Goal: Transaction & Acquisition: Purchase product/service

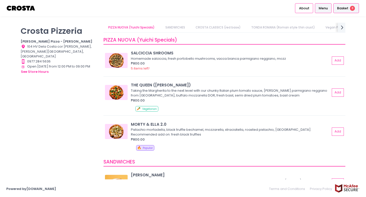
click at [345, 12] on div "Basket 8" at bounding box center [346, 8] width 26 height 10
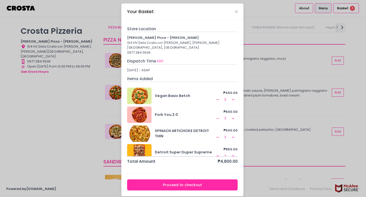
scroll to position [7, 0]
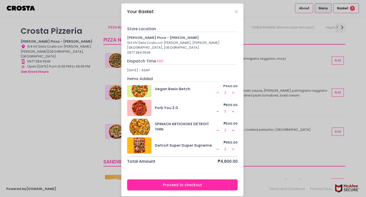
click at [169, 181] on button "Proceed to checkout" at bounding box center [182, 184] width 111 height 11
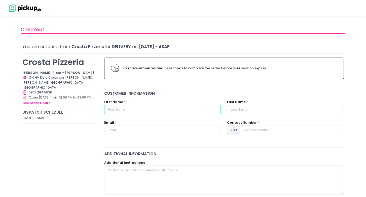
click at [121, 111] on input "text" at bounding box center [162, 110] width 117 height 10
type input "J"
type input "[PERSON_NAME]"
type input "Schlohsnagel"
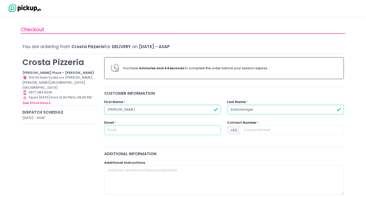
click at [120, 133] on input "text" at bounding box center [162, 130] width 117 height 10
type input "[PERSON_NAME][EMAIL_ADDRESS][DOMAIN_NAME]"
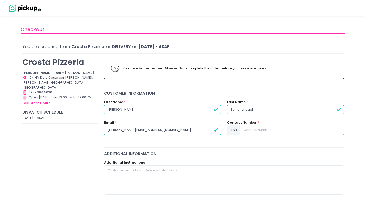
click at [254, 133] on input at bounding box center [291, 130] width 103 height 10
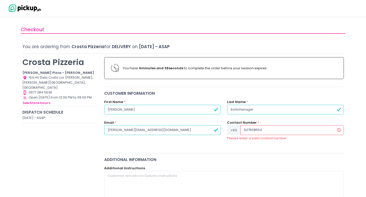
type input "9275585541"
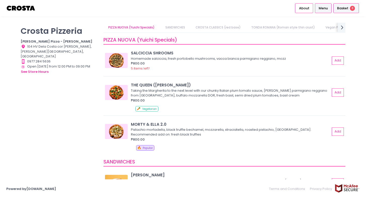
click at [339, 9] on span "Basket" at bounding box center [342, 8] width 11 height 5
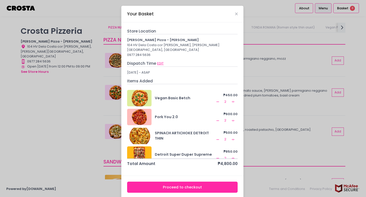
click at [160, 61] on button "EDIT" at bounding box center [160, 64] width 7 height 6
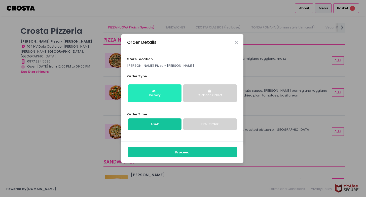
click at [155, 91] on icon "button" at bounding box center [154, 91] width 5 height 3
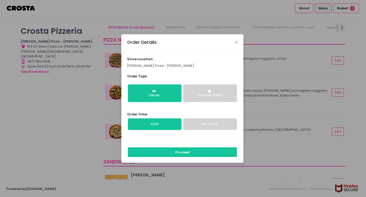
click at [201, 125] on link "Pre-Order" at bounding box center [210, 124] width 54 height 12
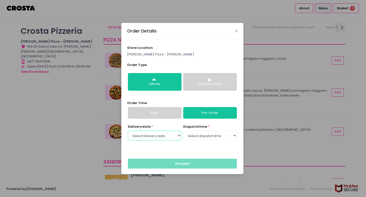
click at [174, 136] on select "Select Delivery date [DATE] [DATE] [DATE] [DATE] [DATE] [DATE]" at bounding box center [155, 136] width 54 height 10
select select "[DATE]"
click at [128, 131] on select "Select Delivery date [DATE] [DATE] [DATE] [DATE] [DATE] [DATE]" at bounding box center [155, 136] width 54 height 10
click at [201, 137] on select "Select dispatch time 12:00 PM - 12:30 PM 12:30 PM - 01:00 PM 01:00 PM - 01:30 P…" at bounding box center [210, 136] width 54 height 10
select select "12:00"
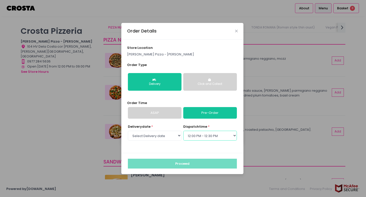
click at [183, 131] on select "Select dispatch time 12:00 PM - 12:30 PM 12:30 PM - 01:00 PM 01:00 PM - 01:30 P…" at bounding box center [210, 136] width 54 height 10
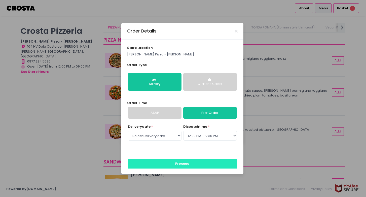
click at [172, 164] on button "Proceed" at bounding box center [182, 164] width 109 height 10
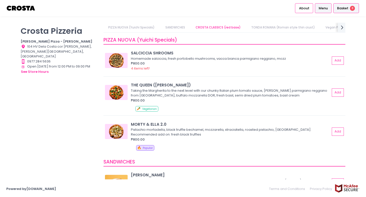
click at [342, 7] on span "Basket" at bounding box center [342, 8] width 11 height 5
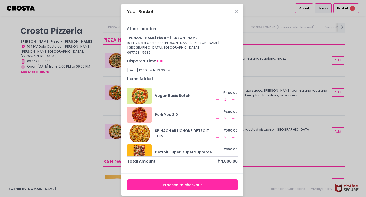
scroll to position [7, 0]
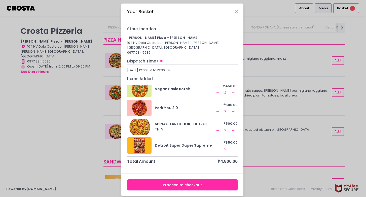
click at [187, 179] on button "Proceed to checkout" at bounding box center [182, 184] width 111 height 11
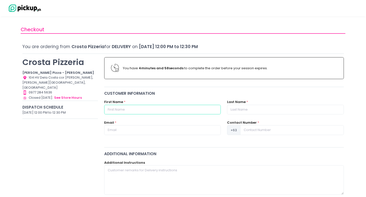
click at [123, 107] on input "text" at bounding box center [162, 110] width 117 height 10
type input "[PERSON_NAME]"
click at [248, 108] on input "text" at bounding box center [285, 110] width 117 height 10
type input "Schlohsnagel"
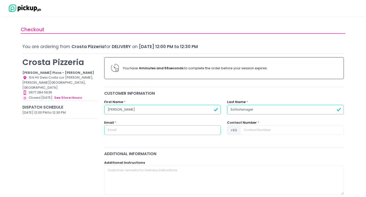
click at [160, 130] on input "text" at bounding box center [162, 130] width 117 height 10
type input "[PERSON_NAME][EMAIL_ADDRESS][DOMAIN_NAME]"
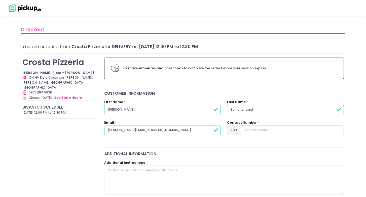
click at [254, 132] on input at bounding box center [291, 130] width 103 height 10
type input "9275585541"
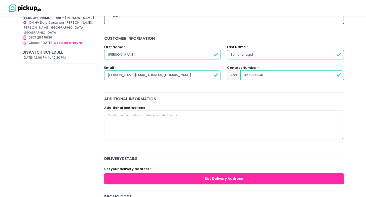
scroll to position [55, 0]
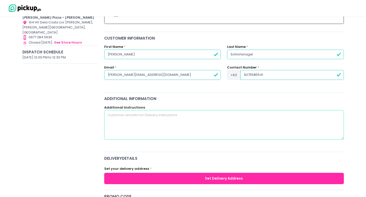
click at [163, 118] on textarea at bounding box center [224, 124] width 240 height 29
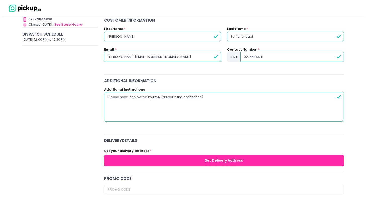
scroll to position [73, 0]
click at [160, 98] on textarea "Please have it delivered by 12NN (arrival in the destination)" at bounding box center [224, 106] width 240 height 29
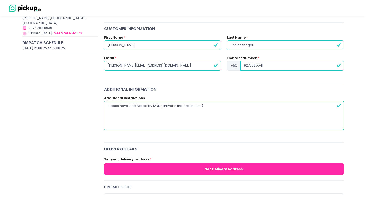
scroll to position [64, 0]
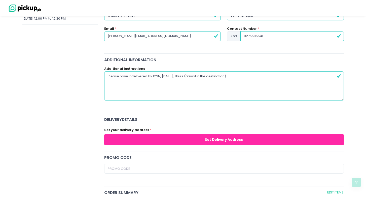
type textarea "Please have it delivered by 12NN, [DATE], Thurs (arrival in the destination)"
click at [181, 138] on button "Set Delivery Address" at bounding box center [224, 139] width 240 height 11
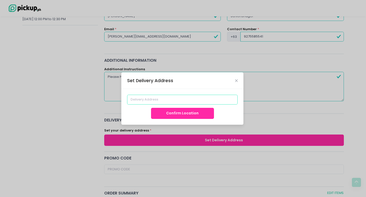
click at [159, 102] on input at bounding box center [182, 100] width 111 height 10
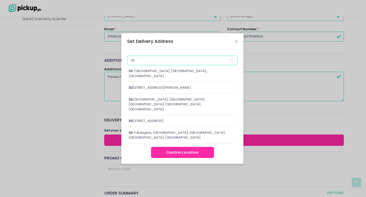
type input "3"
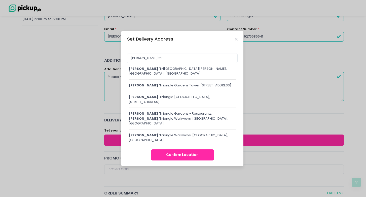
click at [144, 88] on div "[PERSON_NAME] tri angle Gardens Tower [STREET_ADDRESS]" at bounding box center [182, 85] width 107 height 5
type input "[PERSON_NAME][STREET_ADDRESS]"
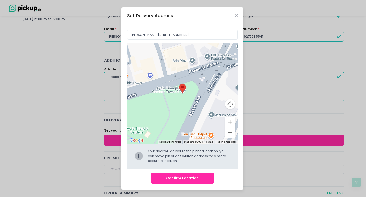
click at [177, 181] on button "Confirm Location" at bounding box center [182, 177] width 63 height 11
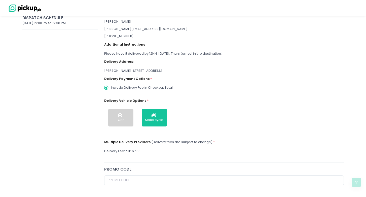
scroll to position [92, 0]
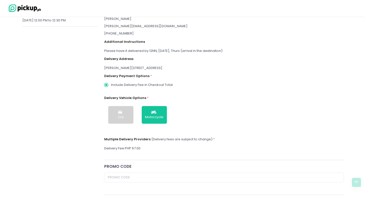
click at [165, 87] on label "Include Delivery Fee in Checkout Total" at bounding box center [220, 85] width 238 height 10
click at [111, 87] on input "Include Delivery Fee in Checkout Total" at bounding box center [106, 85] width 10 height 10
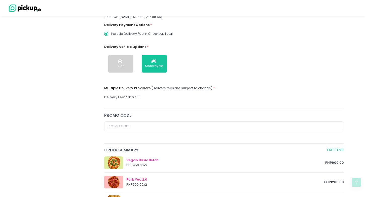
scroll to position [120, 0]
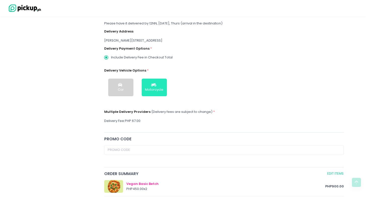
click at [153, 81] on button "Motorcycle" at bounding box center [154, 88] width 25 height 18
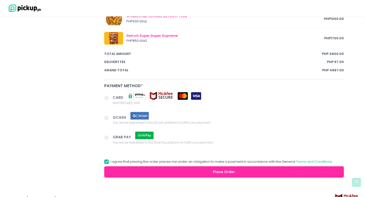
scroll to position [335, 0]
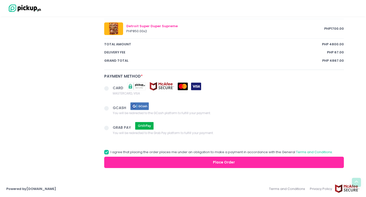
click at [106, 88] on span at bounding box center [106, 88] width 5 height 5
click at [110, 88] on input "CARD MASTERCARD, VISA" at bounding box center [111, 87] width 3 height 3
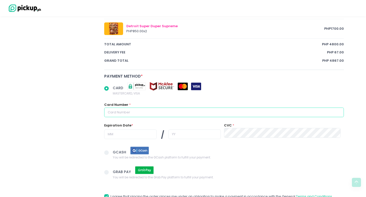
click at [168, 114] on input "text" at bounding box center [224, 112] width 240 height 10
radio input "true"
type input "4"
radio input "true"
type input "45"
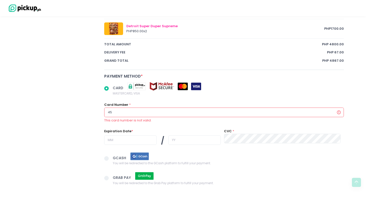
radio input "true"
type input "458"
radio input "true"
type input "4588"
radio input "true"
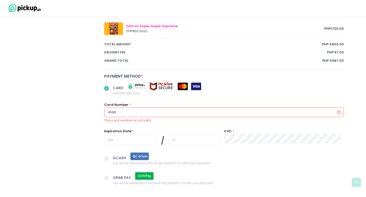
type input "45882"
radio input "true"
type input "458824"
radio input "true"
type input "4588240"
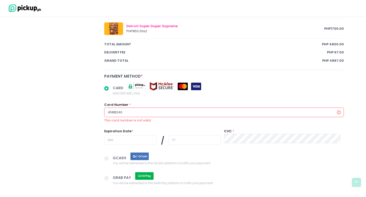
radio input "true"
type input "45882402"
radio input "true"
type input "458824020"
radio input "true"
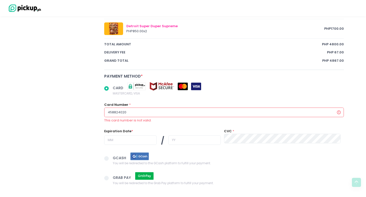
type input "4588240208"
radio input "true"
type input "45882402083"
radio input "true"
type input "458824020835"
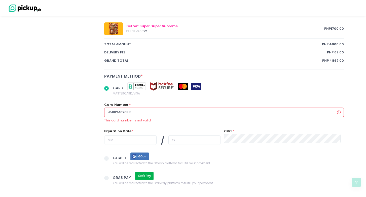
radio input "true"
type input "4588240208355"
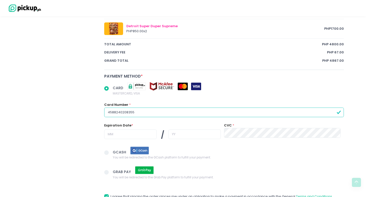
radio input "true"
type input "45882402083551"
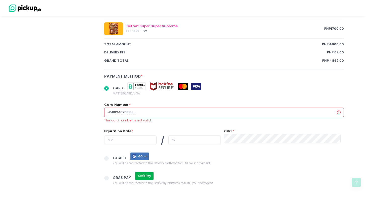
radio input "true"
type input "458824020835516"
radio input "true"
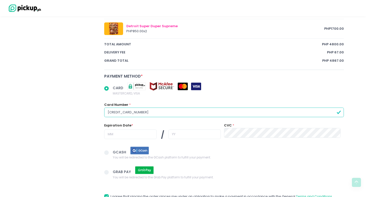
type input "[CREDIT_CARD_NUMBER]"
click at [133, 138] on input "text" at bounding box center [130, 134] width 52 height 10
click at [133, 134] on input "text" at bounding box center [130, 134] width 52 height 10
radio input "true"
type input "1"
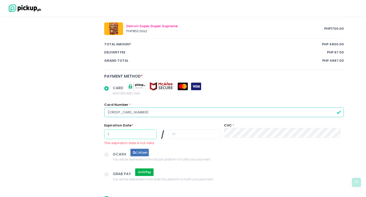
radio input "true"
type input "12"
radio input "true"
type input "2"
radio input "true"
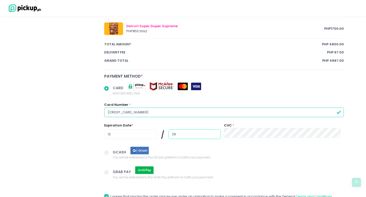
type input "29"
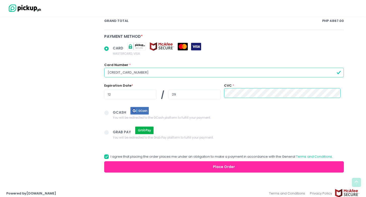
scroll to position [380, 0]
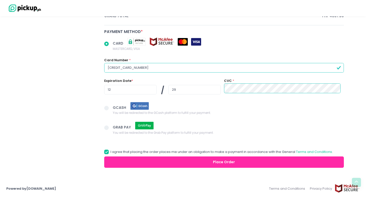
click at [198, 163] on button "Place Order" at bounding box center [224, 161] width 240 height 11
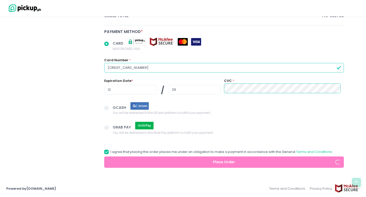
radio input "true"
select select "[DATE]"
select select "12:00"
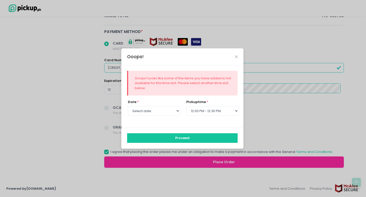
click at [184, 141] on button "Proceed" at bounding box center [182, 138] width 111 height 10
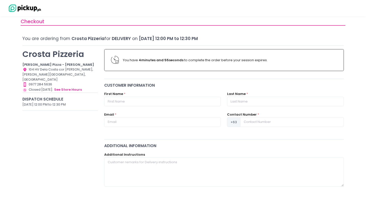
scroll to position [15, 0]
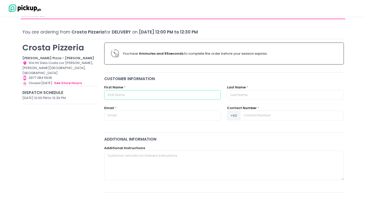
click at [155, 93] on input "text" at bounding box center [162, 95] width 117 height 10
type input "[PERSON_NAME]"
click at [270, 95] on input "text" at bounding box center [285, 95] width 117 height 10
type input "Schlohsnagel"
click at [141, 115] on input "text" at bounding box center [162, 115] width 117 height 10
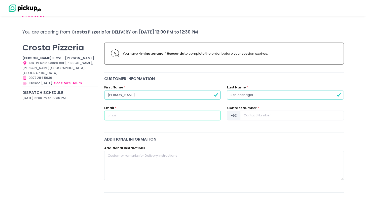
type input "[PERSON_NAME][EMAIL_ADDRESS][DOMAIN_NAME]"
click at [261, 115] on input at bounding box center [291, 115] width 103 height 10
type input "9275585541"
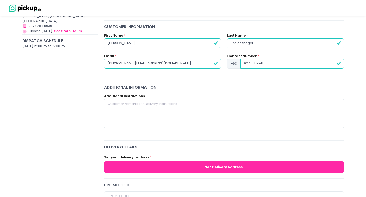
scroll to position [68, 0]
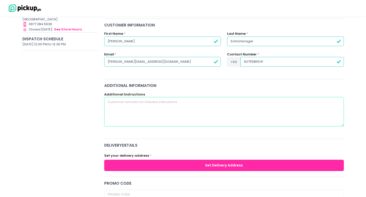
click at [155, 102] on textarea at bounding box center [224, 111] width 240 height 29
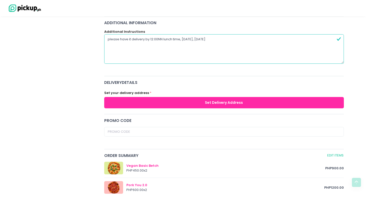
scroll to position [132, 0]
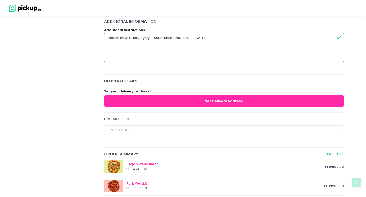
type textarea "please have it delivery by 12:00NN lunch time, [DATE], [DATE]"
click at [160, 100] on button "Set Delivery Address" at bounding box center [224, 100] width 240 height 11
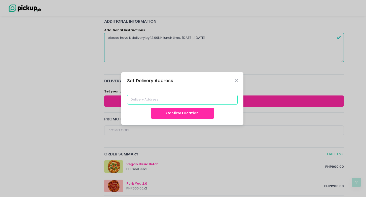
click at [150, 98] on input at bounding box center [182, 100] width 111 height 10
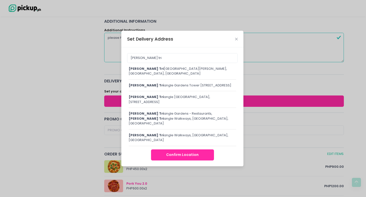
click at [161, 88] on div "[PERSON_NAME] tri angle Gardens Tower [STREET_ADDRESS]" at bounding box center [182, 85] width 107 height 5
type input "[PERSON_NAME][STREET_ADDRESS]"
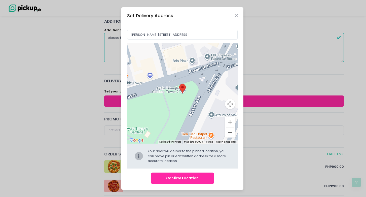
click at [172, 176] on button "Confirm Location" at bounding box center [182, 177] width 63 height 11
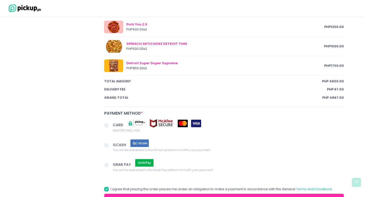
scroll to position [335, 0]
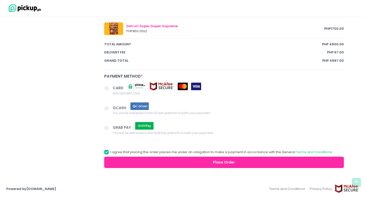
click at [105, 90] on span at bounding box center [106, 88] width 5 height 5
click at [110, 89] on input "CARD MASTERCARD, VISA" at bounding box center [111, 87] width 3 height 3
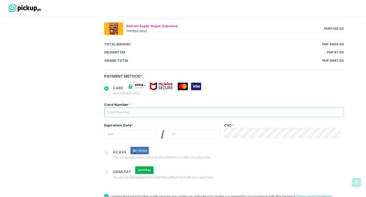
click at [125, 116] on input "text" at bounding box center [224, 112] width 240 height 10
radio input "true"
type input "4"
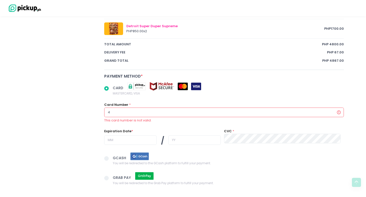
radio input "true"
type input "45"
radio input "true"
type input "458"
radio input "true"
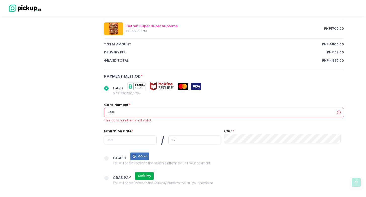
type input "4588"
radio input "true"
type input "45882"
radio input "true"
type input "458824"
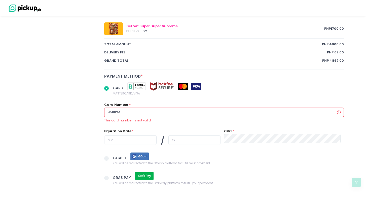
radio input "true"
type input "4588240"
radio input "true"
type input "45882402"
radio input "true"
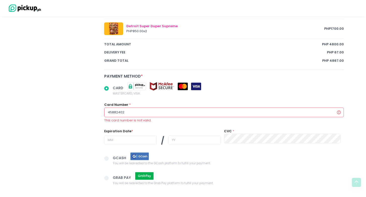
type input "458824020"
radio input "true"
type input "4588240208"
radio input "true"
type input "45882402083"
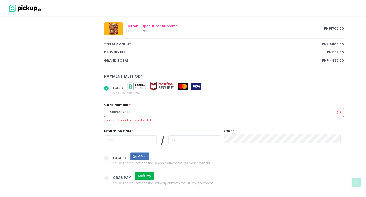
radio input "true"
type input "458824020835"
radio input "true"
type input "4588240208355"
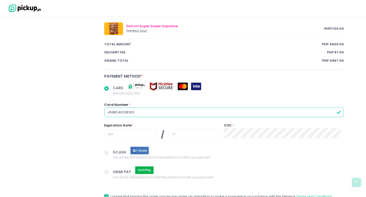
radio input "true"
type input "45882402083551"
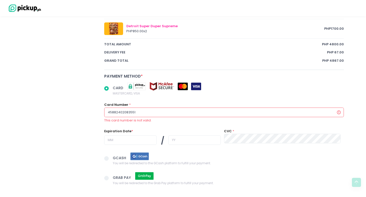
radio input "true"
type input "458824020835516"
radio input "true"
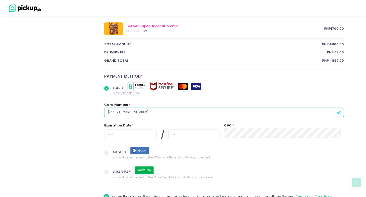
scroll to position [354, 0]
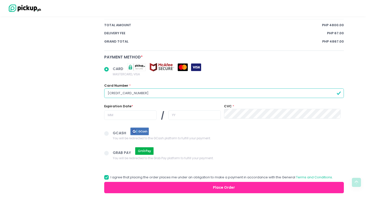
type input "[CREDIT_CARD_NUMBER]"
click at [131, 120] on div at bounding box center [130, 115] width 52 height 11
click at [131, 114] on input "text" at bounding box center [130, 115] width 52 height 10
radio input "true"
type input "1"
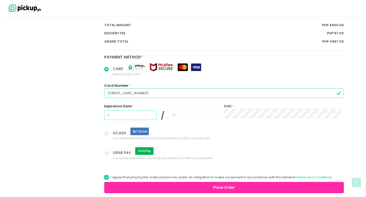
radio input "true"
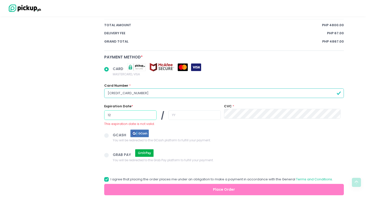
type input "12"
radio input "true"
type input "2"
radio input "true"
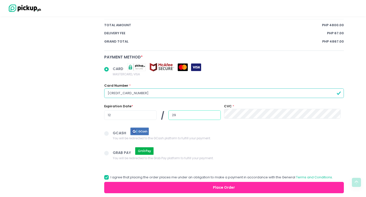
type input "29"
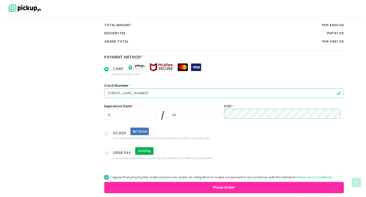
scroll to position [380, 0]
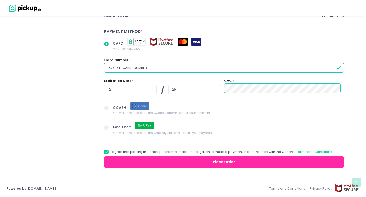
click at [169, 164] on button "Place Order" at bounding box center [224, 161] width 240 height 11
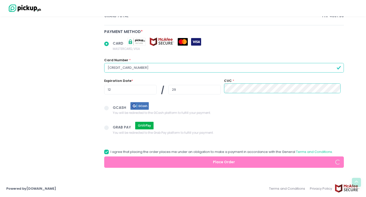
radio input "true"
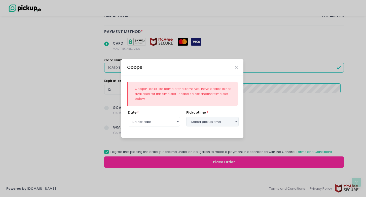
select select "[DATE]"
select select "12:00"
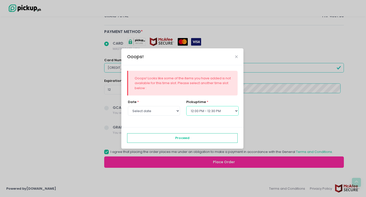
click at [199, 110] on select "Select pickup time 12:00 PM - 12:30 PM 12:30 PM - 01:00 PM 01:00 PM - 01:30 PM …" at bounding box center [212, 111] width 52 height 10
click at [237, 56] on icon "Close" at bounding box center [236, 57] width 3 height 4
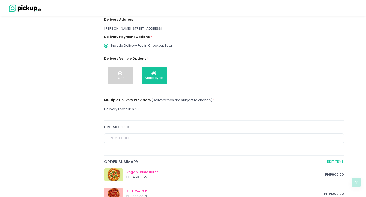
scroll to position [131, 0]
click at [127, 76] on button "Car" at bounding box center [120, 76] width 25 height 18
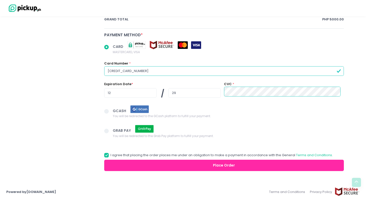
scroll to position [377, 0]
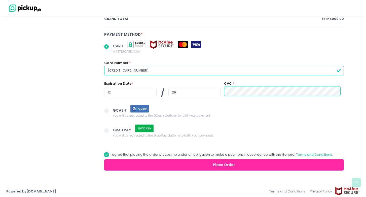
click at [202, 165] on button "Place Order" at bounding box center [224, 164] width 240 height 11
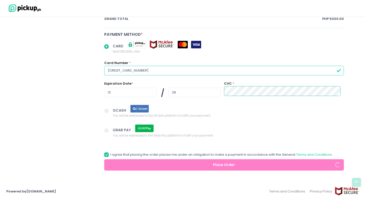
radio input "true"
select select "[DATE]"
select select "12:00"
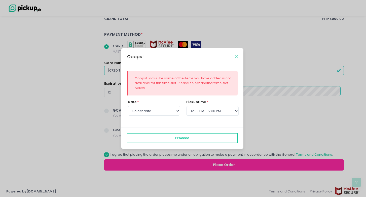
click at [237, 57] on icon "Close" at bounding box center [236, 57] width 3 height 4
radio input "true"
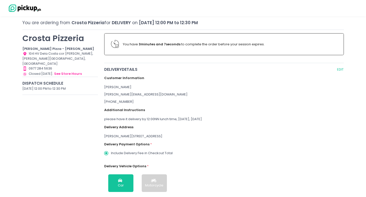
scroll to position [0, 0]
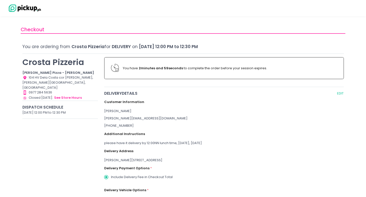
click at [21, 9] on img at bounding box center [23, 8] width 35 height 9
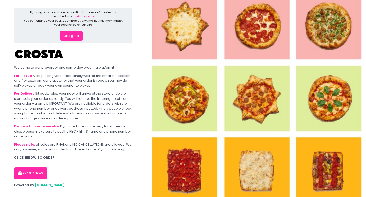
click at [74, 36] on button "Ok, I got it" at bounding box center [71, 36] width 23 height 10
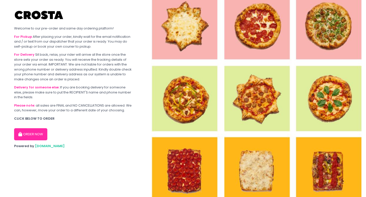
click at [32, 132] on button "ORDER NOW" at bounding box center [30, 134] width 33 height 12
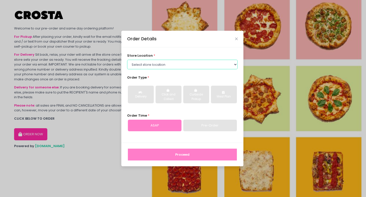
click at [179, 65] on select "Select store location [PERSON_NAME] Pizza - [PERSON_NAME] Pizza - [GEOGRAPHIC_D…" at bounding box center [182, 65] width 111 height 10
select select "5fabb2e53664a8677beaeb89"
click at [127, 60] on select "Select store location [PERSON_NAME] Pizza - [PERSON_NAME] Pizza - [GEOGRAPHIC_D…" at bounding box center [182, 65] width 111 height 10
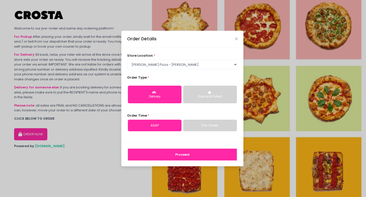
click at [202, 98] on div "Click and Collect" at bounding box center [210, 96] width 47 height 5
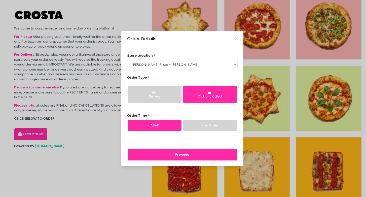
click at [204, 124] on link "Pre-Order" at bounding box center [210, 126] width 54 height 12
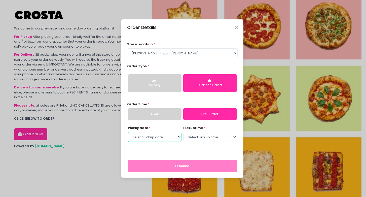
click at [168, 138] on select "Select Pickup date [DATE] [DATE] [DATE] [DATE] [DATE] [DATE]" at bounding box center [155, 137] width 54 height 10
select select "[DATE]"
click at [128, 132] on select "Select Pickup date [DATE] [DATE] [DATE] [DATE] [DATE] [DATE]" at bounding box center [155, 137] width 54 height 10
click at [199, 136] on select "Select pickup time 12:00 PM - 12:30 PM 12:30 PM - 01:00 PM 01:00 PM - 01:30 PM …" at bounding box center [210, 137] width 54 height 10
select select "12:00"
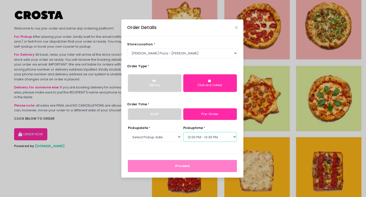
click at [183, 132] on select "Select pickup time 12:00 PM - 12:30 PM 12:30 PM - 01:00 PM 01:00 PM - 01:30 PM …" at bounding box center [210, 137] width 54 height 10
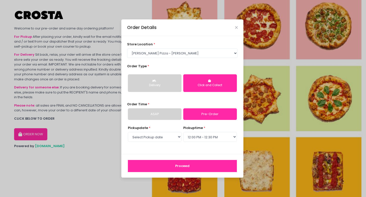
click at [169, 165] on button "Proceed" at bounding box center [182, 166] width 109 height 12
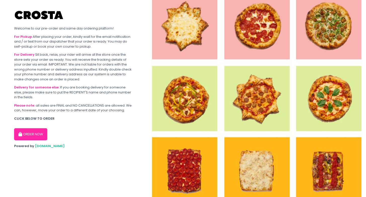
click at [26, 140] on button "ORDER NOW" at bounding box center [30, 134] width 33 height 12
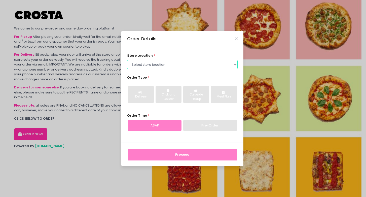
click at [156, 63] on select "Select store location [PERSON_NAME] Pizza - [PERSON_NAME] Pizza - [GEOGRAPHIC_D…" at bounding box center [182, 65] width 111 height 10
select select "5fabb2e53664a8677beaeb89"
click at [127, 60] on select "Select store location [PERSON_NAME] Pizza - [PERSON_NAME] Pizza - [GEOGRAPHIC_D…" at bounding box center [182, 65] width 111 height 10
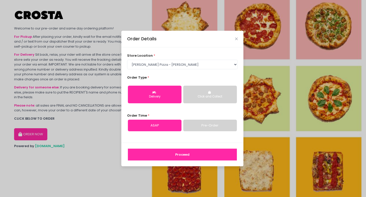
click at [199, 127] on link "Pre-Order" at bounding box center [210, 126] width 54 height 12
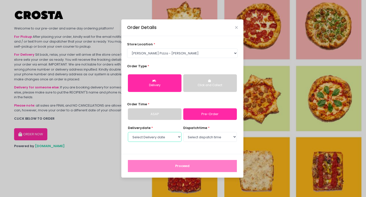
click at [172, 137] on select "Select Delivery date [DATE] [DATE] [DATE] [DATE] [DATE] [DATE]" at bounding box center [155, 137] width 54 height 10
select select "[DATE]"
click at [128, 132] on select "Select Delivery date [DATE] [DATE] [DATE] [DATE] [DATE] [DATE]" at bounding box center [155, 137] width 54 height 10
click at [202, 137] on select "Select dispatch time 12:00 PM - 12:30 PM 12:30 PM - 01:00 PM 01:00 PM - 01:30 P…" at bounding box center [210, 137] width 54 height 10
select select "12:00"
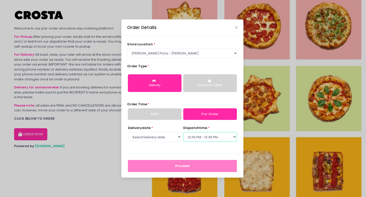
click at [183, 132] on select "Select dispatch time 12:00 PM - 12:30 PM 12:30 PM - 01:00 PM 01:00 PM - 01:30 P…" at bounding box center [210, 137] width 54 height 10
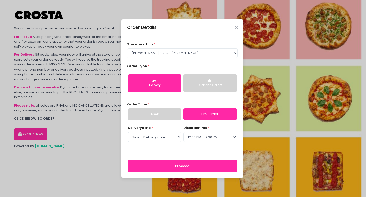
click at [181, 166] on button "Proceed" at bounding box center [182, 166] width 109 height 12
